Goal: Information Seeking & Learning: Learn about a topic

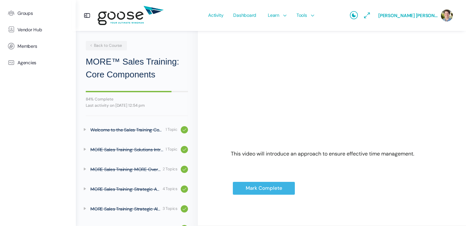
scroll to position [124, 0]
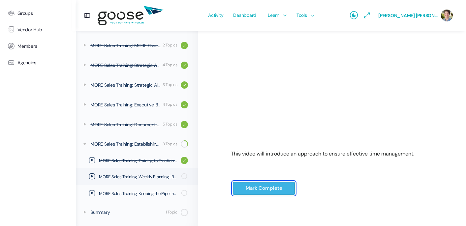
click at [265, 189] on input "Mark Complete" at bounding box center [264, 189] width 63 height 14
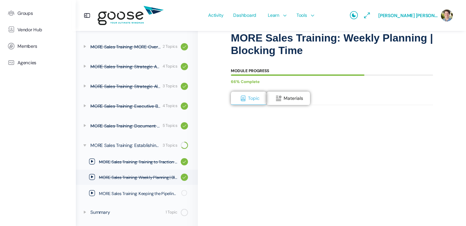
scroll to position [94, 0]
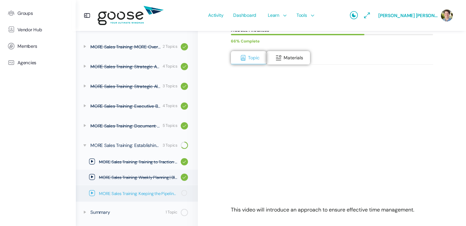
click at [93, 194] on icon at bounding box center [92, 193] width 6 height 6
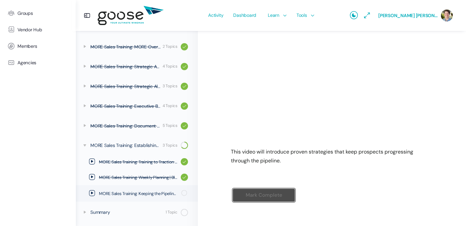
scroll to position [159, 0]
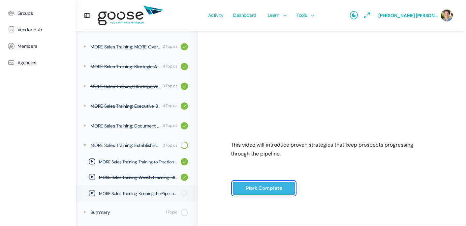
click at [264, 190] on input "Mark Complete" at bounding box center [264, 189] width 63 height 14
click at [266, 187] on input "Mark Complete" at bounding box center [264, 189] width 63 height 14
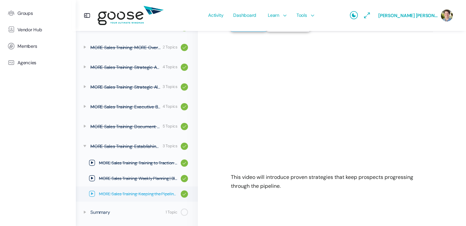
scroll to position [135, 0]
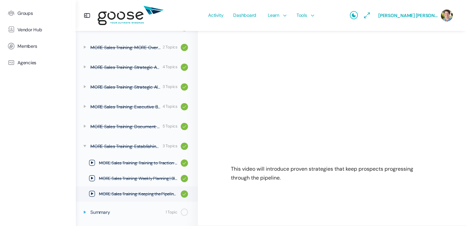
click at [84, 210] on icon at bounding box center [84, 212] width 5 height 5
click at [85, 147] on icon at bounding box center [84, 146] width 5 height 5
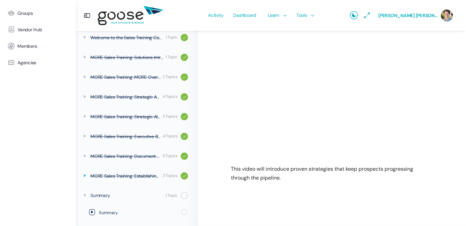
scroll to position [92, 0]
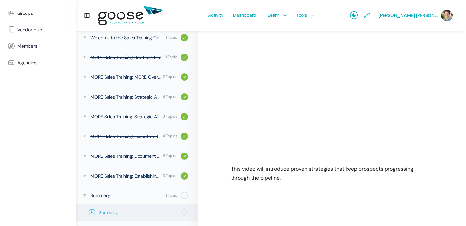
click at [93, 212] on icon at bounding box center [92, 213] width 6 height 6
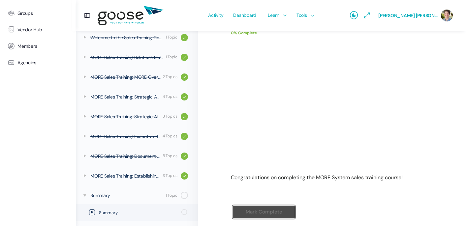
scroll to position [113, 0]
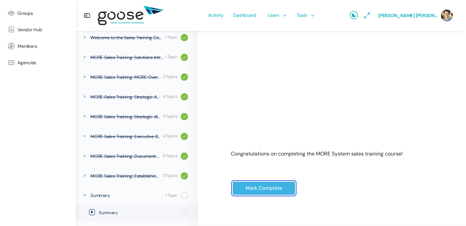
click at [267, 187] on input "Mark Complete" at bounding box center [264, 189] width 63 height 14
click at [261, 189] on input "Mark Complete" at bounding box center [264, 189] width 63 height 14
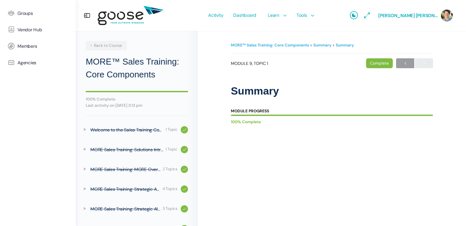
click at [376, 62] on div "Complete" at bounding box center [379, 63] width 27 height 10
click at [358, 16] on icon at bounding box center [354, 16] width 8 height 8
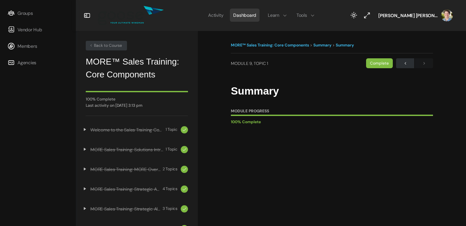
click at [254, 17] on span "Dashboard" at bounding box center [244, 15] width 23 height 31
